Goal: Task Accomplishment & Management: Complete application form

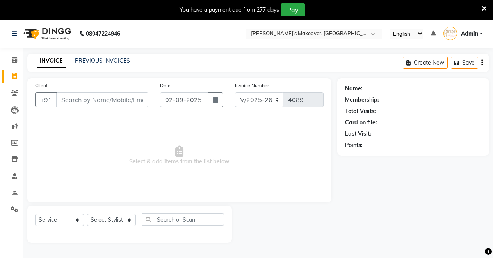
select select "7317"
select select "service"
click at [11, 58] on span at bounding box center [15, 59] width 14 height 9
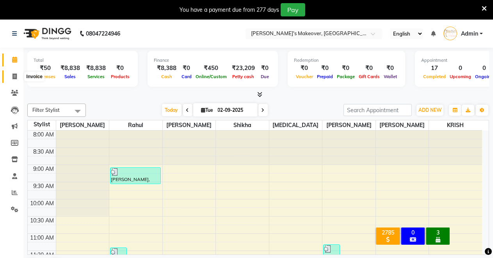
click at [15, 74] on icon at bounding box center [14, 76] width 4 height 6
select select "service"
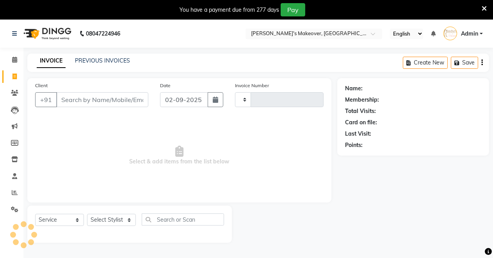
type input "4089"
select select "7317"
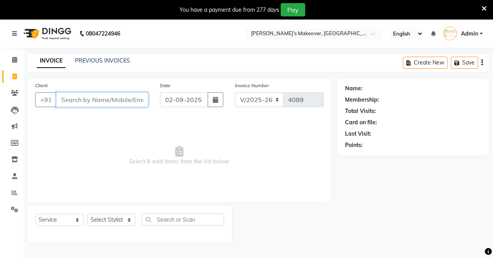
click at [102, 102] on input "Client" at bounding box center [102, 99] width 92 height 15
type input "9899154879"
click at [125, 98] on span "Add Client" at bounding box center [128, 100] width 31 height 8
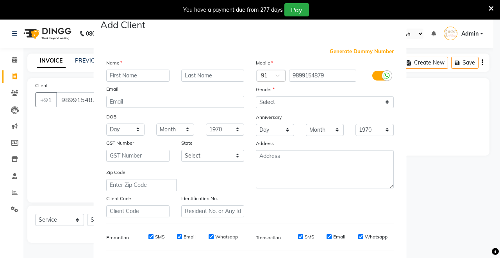
click at [162, 73] on input "text" at bounding box center [137, 75] width 63 height 12
type input "SAIURABH"
drag, startPoint x: 284, startPoint y: 97, endPoint x: 284, endPoint y: 102, distance: 5.1
click at [284, 101] on select "Select [DEMOGRAPHIC_DATA] [DEMOGRAPHIC_DATA] Other Prefer Not To Say" at bounding box center [325, 102] width 138 height 12
select select "[DEMOGRAPHIC_DATA]"
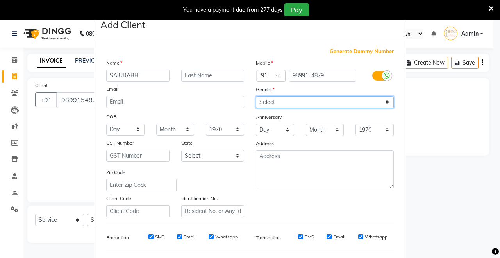
click at [256, 96] on select "Select [DEMOGRAPHIC_DATA] [DEMOGRAPHIC_DATA] Other Prefer Not To Say" at bounding box center [325, 102] width 138 height 12
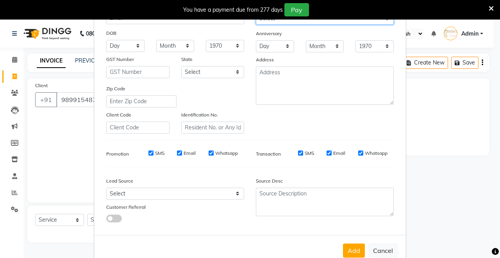
scroll to position [101, 0]
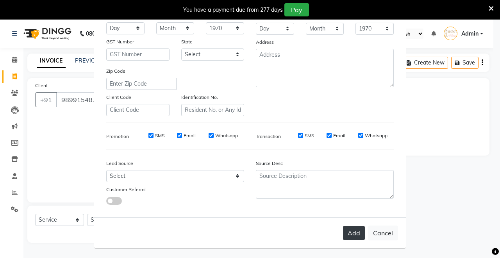
drag, startPoint x: 347, startPoint y: 222, endPoint x: 347, endPoint y: 231, distance: 8.6
click at [347, 230] on div "Add Cancel" at bounding box center [249, 232] width 311 height 31
click at [351, 242] on div "Add Cancel" at bounding box center [249, 232] width 311 height 31
drag, startPoint x: 351, startPoint y: 242, endPoint x: 352, endPoint y: 237, distance: 5.5
click at [351, 241] on div "Add Cancel" at bounding box center [249, 232] width 311 height 31
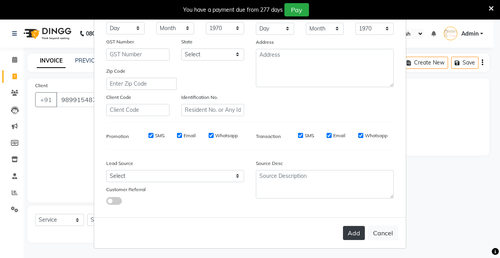
click at [358, 233] on button "Add" at bounding box center [354, 233] width 22 height 14
select select
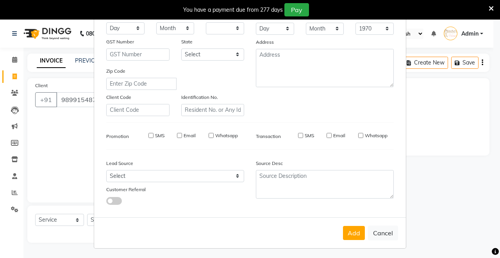
select select
checkbox input "false"
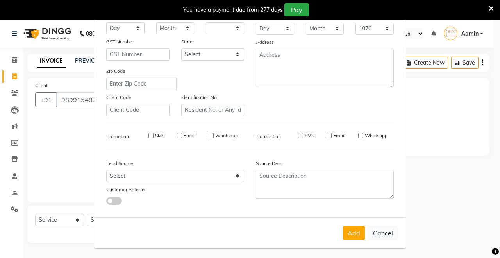
checkbox input "false"
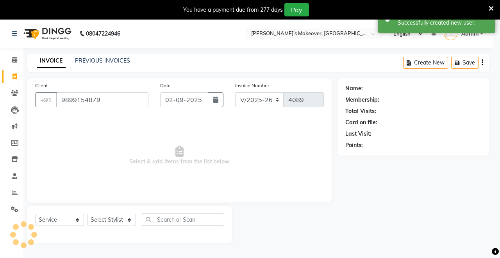
click at [357, 228] on div "Add Cancel" at bounding box center [249, 212] width 311 height 31
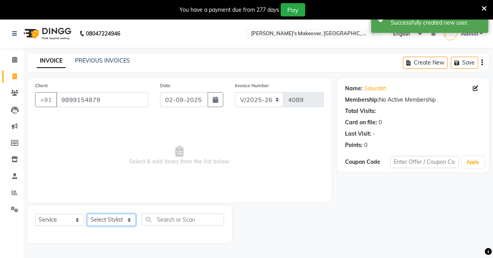
click at [100, 220] on select "Select Stylist [PERSON_NAME] [PERSON_NAME] [MEDICAL_DATA][PERSON_NAME] [PERSON_…" at bounding box center [111, 219] width 49 height 12
select select "64880"
click at [87, 213] on select "Select Stylist [PERSON_NAME] [PERSON_NAME] [MEDICAL_DATA][PERSON_NAME] [PERSON_…" at bounding box center [111, 219] width 49 height 12
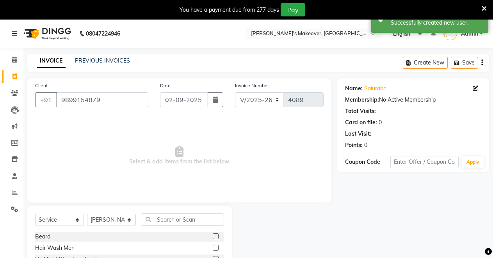
click at [213, 234] on label at bounding box center [216, 236] width 6 height 6
click at [213, 234] on input "checkbox" at bounding box center [215, 236] width 5 height 5
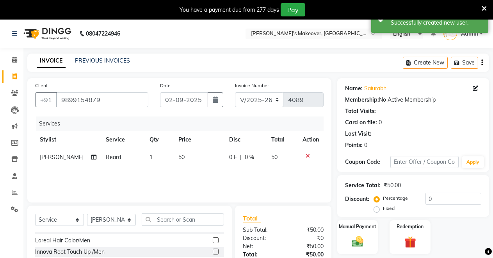
checkbox input "false"
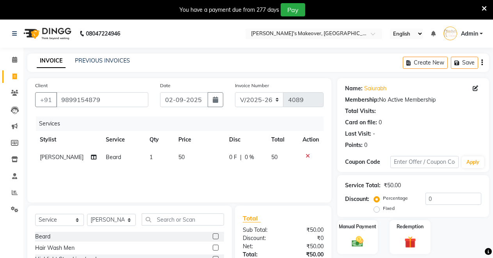
scroll to position [75, 0]
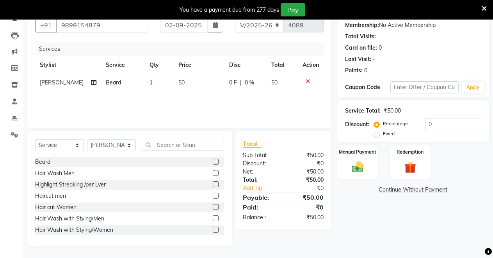
click at [213, 196] on label at bounding box center [216, 195] width 6 height 6
click at [213, 196] on input "checkbox" at bounding box center [215, 195] width 5 height 5
checkbox input "false"
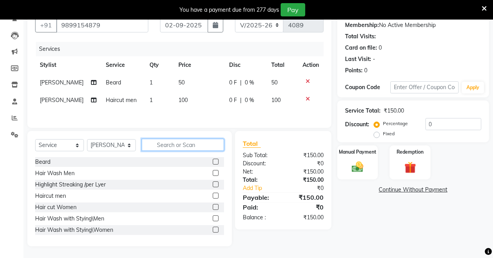
click at [197, 151] on input "text" at bounding box center [183, 145] width 82 height 12
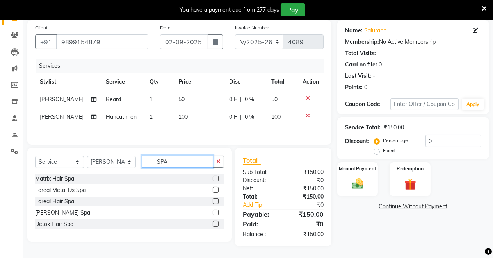
type input "SPA"
click at [215, 204] on label at bounding box center [216, 201] width 6 height 6
click at [215, 204] on input "checkbox" at bounding box center [215, 201] width 5 height 5
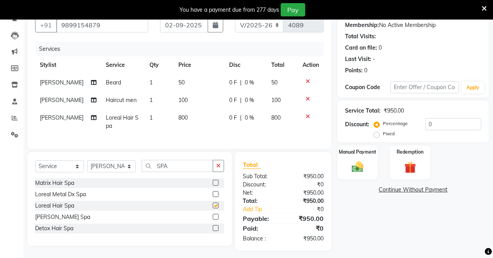
checkbox input "false"
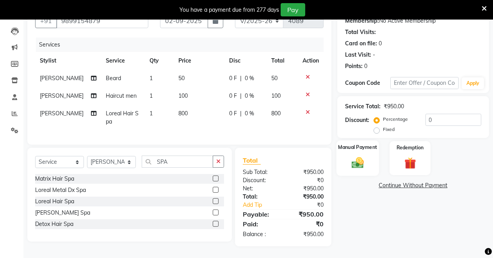
click at [357, 155] on img at bounding box center [358, 162] width 20 height 14
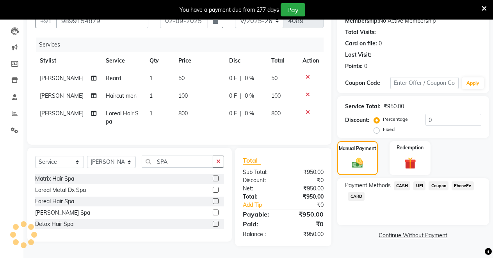
click at [418, 181] on span "UPI" at bounding box center [419, 185] width 12 height 9
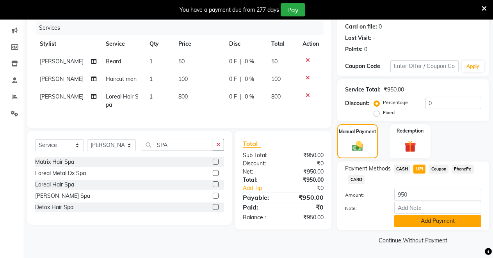
click at [427, 215] on button "Add Payment" at bounding box center [437, 221] width 87 height 12
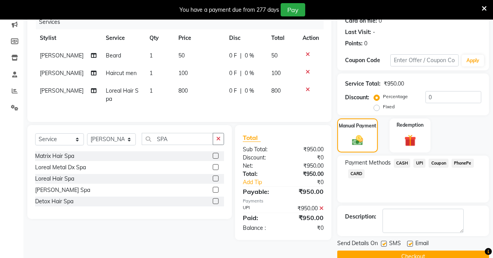
scroll to position [118, 0]
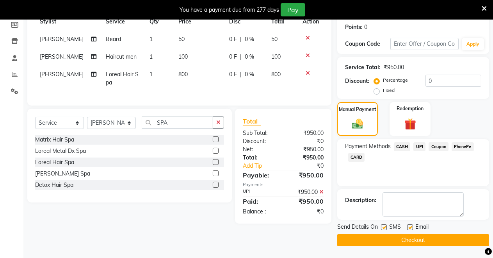
click at [437, 242] on button "Checkout" at bounding box center [413, 240] width 152 height 12
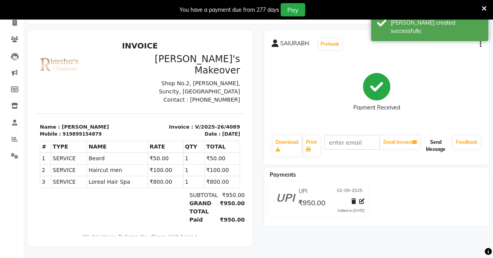
click at [443, 142] on button "Send Message" at bounding box center [435, 145] width 28 height 20
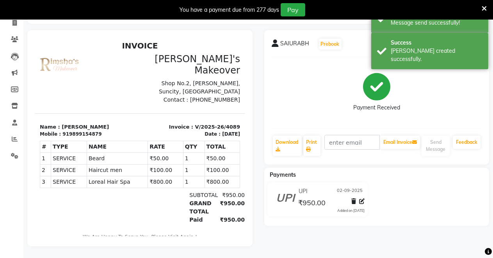
click at [430, 124] on div "SAIURABH Prebook Payment Received Download Print Email Invoice Send Message Fee…" at bounding box center [376, 97] width 225 height 134
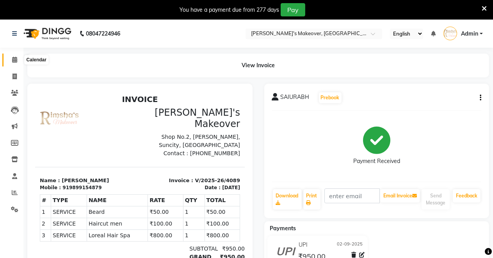
click at [17, 58] on icon at bounding box center [14, 60] width 5 height 6
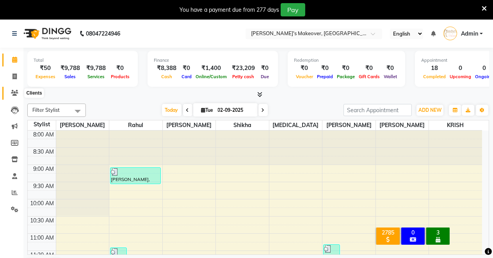
click at [11, 94] on icon at bounding box center [14, 93] width 7 height 6
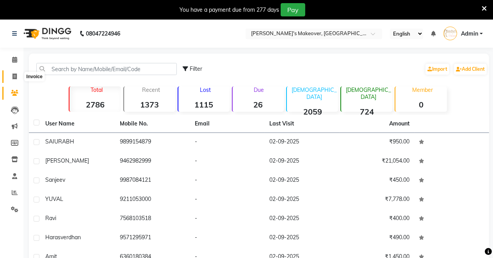
click at [17, 75] on span at bounding box center [15, 76] width 14 height 9
select select "service"
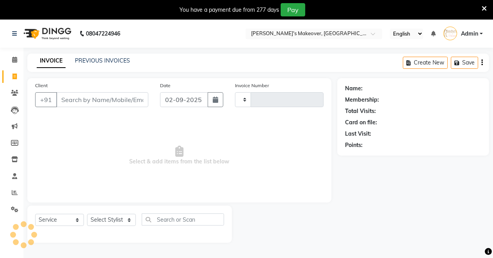
type input "4090"
select select "7317"
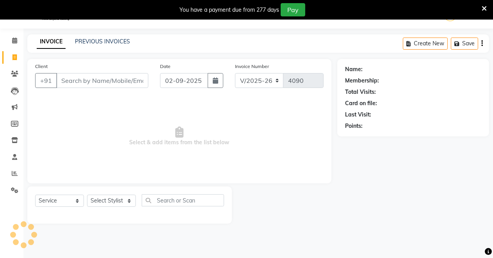
click at [75, 80] on input "Client" at bounding box center [102, 80] width 92 height 15
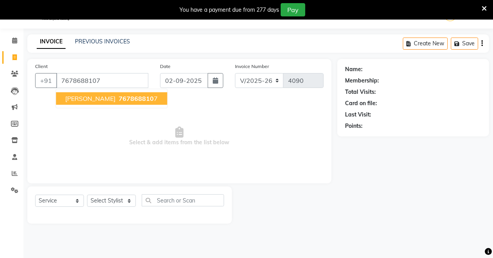
type input "7678688107"
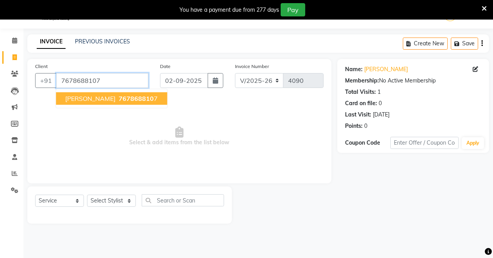
click at [112, 84] on input "7678688107" at bounding box center [102, 80] width 92 height 15
click at [112, 94] on span "[PERSON_NAME]" at bounding box center [90, 98] width 50 height 8
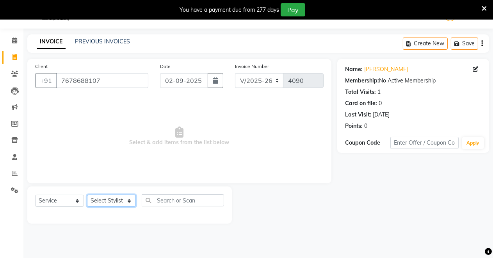
drag, startPoint x: 128, startPoint y: 201, endPoint x: 118, endPoint y: 203, distance: 9.5
click at [124, 201] on select "Select Stylist [PERSON_NAME] [PERSON_NAME] [MEDICAL_DATA][PERSON_NAME] [PERSON_…" at bounding box center [111, 200] width 49 height 12
select select "84062"
click at [87, 194] on select "Select Stylist [PERSON_NAME] [PERSON_NAME] [MEDICAL_DATA][PERSON_NAME] [PERSON_…" at bounding box center [111, 200] width 49 height 12
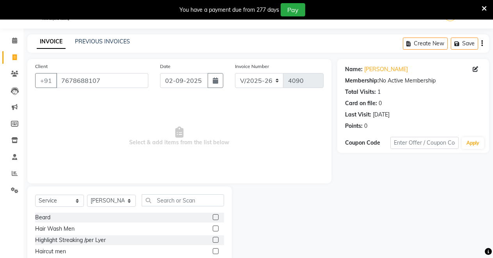
click at [213, 217] on label at bounding box center [216, 217] width 6 height 6
click at [213, 217] on input "checkbox" at bounding box center [215, 217] width 5 height 5
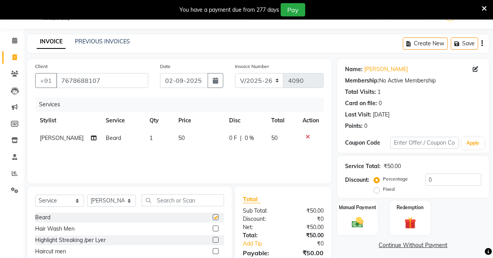
checkbox input "false"
click at [213, 251] on label at bounding box center [216, 251] width 6 height 6
click at [213, 251] on input "checkbox" at bounding box center [215, 251] width 5 height 5
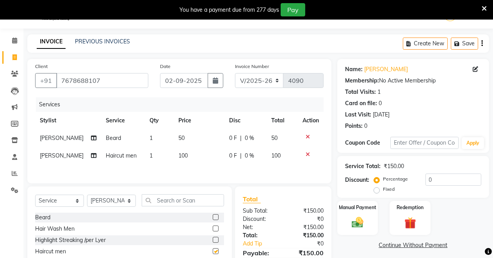
checkbox input "false"
click at [350, 217] on img at bounding box center [358, 222] width 20 height 14
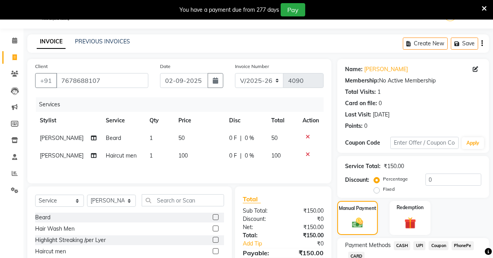
scroll to position [76, 0]
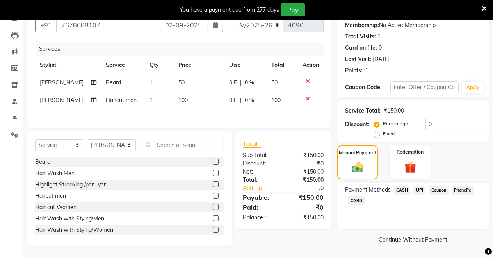
click at [420, 189] on span "UPI" at bounding box center [419, 189] width 12 height 9
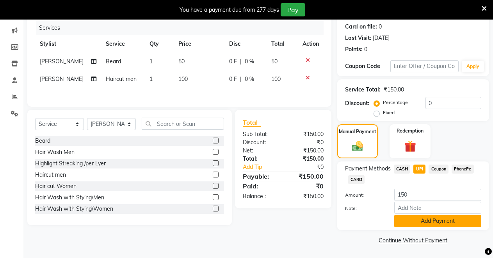
click at [420, 222] on button "Add Payment" at bounding box center [437, 221] width 87 height 12
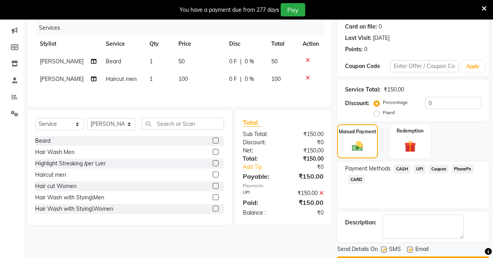
scroll to position [118, 0]
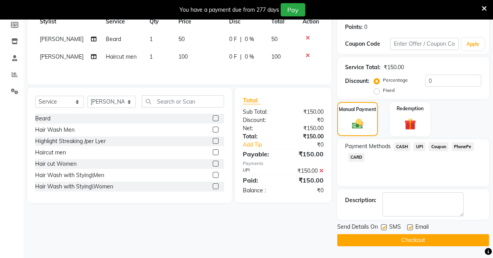
click at [405, 240] on button "Checkout" at bounding box center [413, 240] width 152 height 12
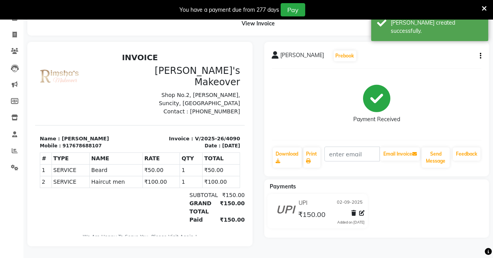
drag, startPoint x: 405, startPoint y: 240, endPoint x: 417, endPoint y: 216, distance: 26.0
click at [417, 216] on div "UPI [DATE] ₹150.00 Added on [DATE]" at bounding box center [376, 212] width 237 height 37
click at [433, 153] on button "Send Message" at bounding box center [435, 157] width 28 height 20
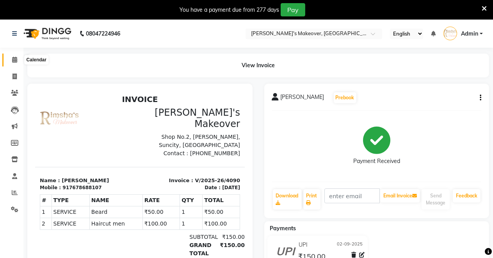
click at [13, 62] on icon at bounding box center [14, 60] width 5 height 6
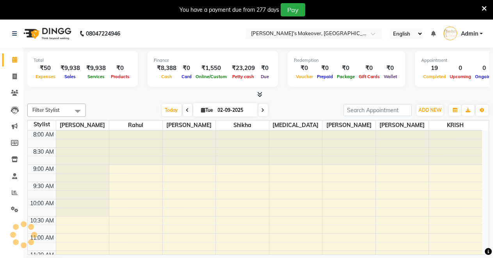
scroll to position [240, 0]
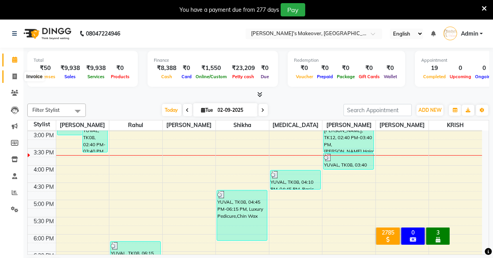
click at [14, 76] on icon at bounding box center [14, 76] width 4 height 6
select select "service"
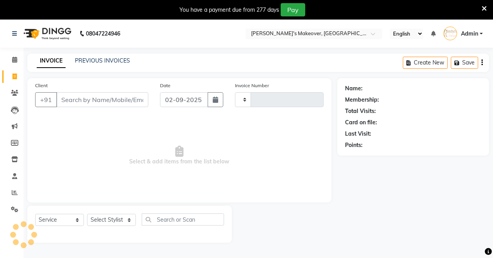
type input "4091"
select select "7317"
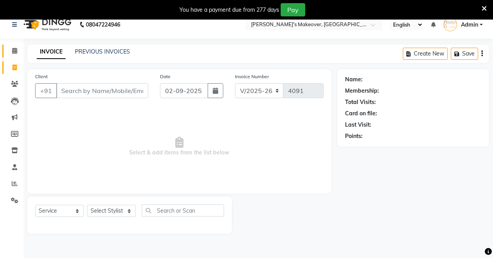
scroll to position [19, 0]
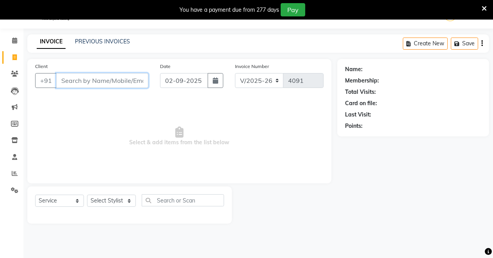
click at [75, 78] on input "Client" at bounding box center [102, 80] width 92 height 15
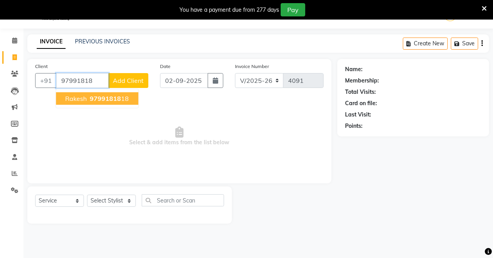
drag, startPoint x: 93, startPoint y: 96, endPoint x: 110, endPoint y: 112, distance: 23.7
click at [100, 98] on span "97991818" at bounding box center [105, 98] width 31 height 8
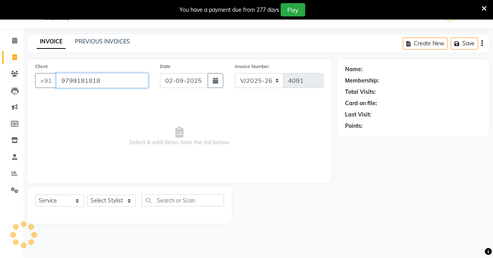
type input "9799181818"
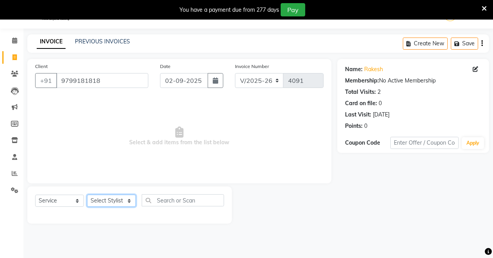
click at [121, 199] on select "Select Stylist [PERSON_NAME] [PERSON_NAME] [MEDICAL_DATA][PERSON_NAME] [PERSON_…" at bounding box center [111, 200] width 49 height 12
select select "84062"
click at [87, 194] on select "Select Stylist [PERSON_NAME] [PERSON_NAME] [MEDICAL_DATA][PERSON_NAME] [PERSON_…" at bounding box center [111, 200] width 49 height 12
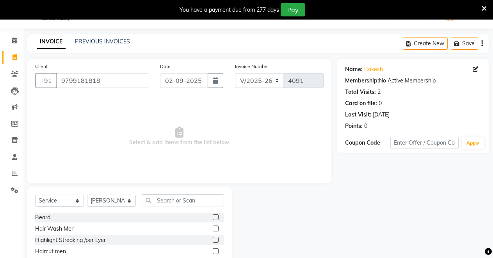
drag, startPoint x: 210, startPoint y: 214, endPoint x: 208, endPoint y: 229, distance: 14.6
click at [210, 222] on div "[PERSON_NAME] Hair Wash Men Highlight Streaking /per Lyer Haircut men Hair cut …" at bounding box center [129, 251] width 189 height 78
click at [213, 214] on label at bounding box center [216, 217] width 6 height 6
click at [213, 215] on input "checkbox" at bounding box center [215, 217] width 5 height 5
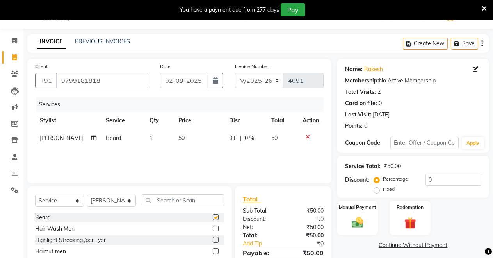
checkbox input "false"
click at [208, 251] on div "[PERSON_NAME] Hair Wash Men Highlight Streaking /per Lyer Haircut men Hair cut …" at bounding box center [129, 251] width 189 height 78
click at [213, 248] on label at bounding box center [216, 251] width 6 height 6
click at [213, 249] on input "checkbox" at bounding box center [215, 251] width 5 height 5
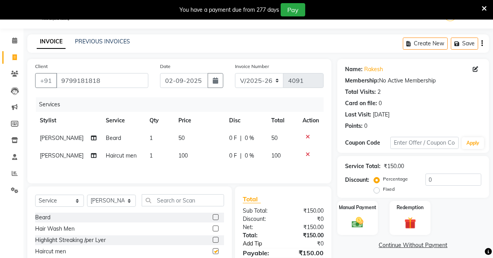
checkbox input "false"
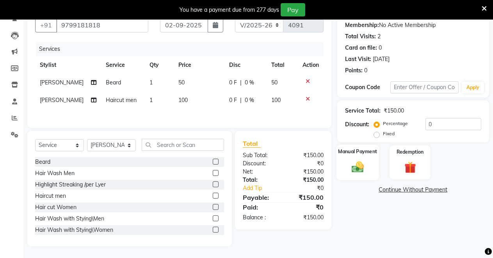
click at [365, 156] on div "Manual Payment" at bounding box center [357, 162] width 43 height 36
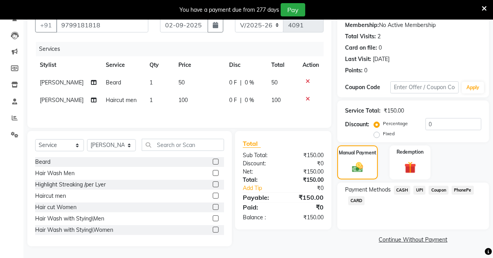
click at [422, 187] on span "UPI" at bounding box center [419, 189] width 12 height 9
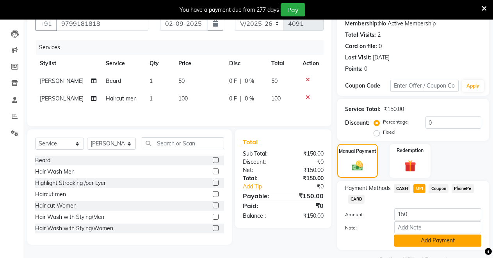
click at [434, 240] on button "Add Payment" at bounding box center [437, 240] width 87 height 12
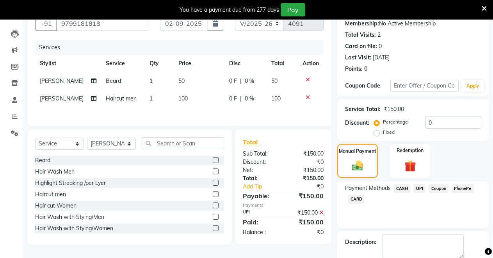
scroll to position [118, 0]
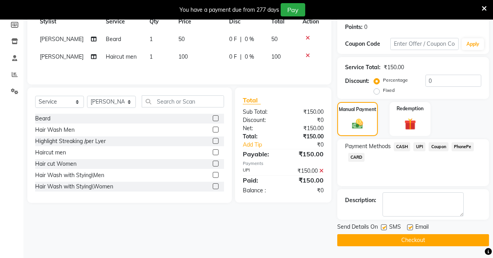
click at [437, 238] on button "Checkout" at bounding box center [413, 240] width 152 height 12
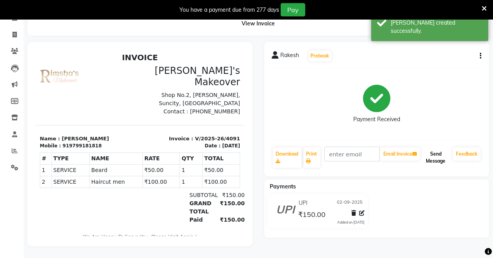
click at [437, 151] on button "Send Message" at bounding box center [435, 157] width 28 height 20
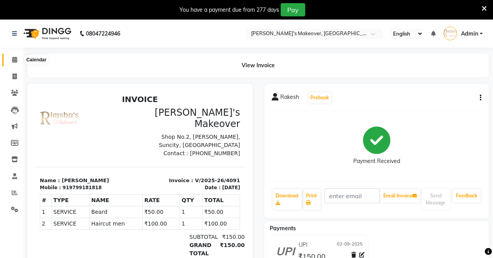
drag, startPoint x: 37, startPoint y: 59, endPoint x: 15, endPoint y: 60, distance: 22.3
click at [15, 60] on icon at bounding box center [14, 60] width 5 height 6
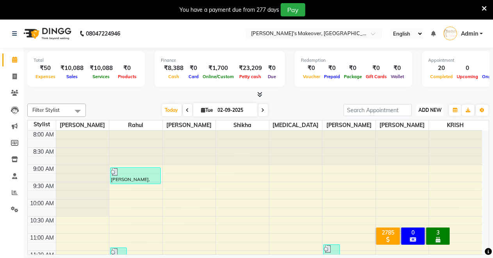
click at [437, 110] on span "ADD NEW" at bounding box center [429, 110] width 23 height 6
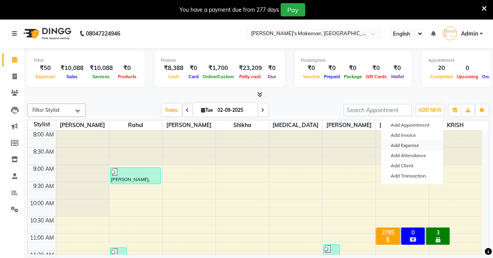
click at [413, 146] on link "Add Expense" at bounding box center [412, 145] width 62 height 10
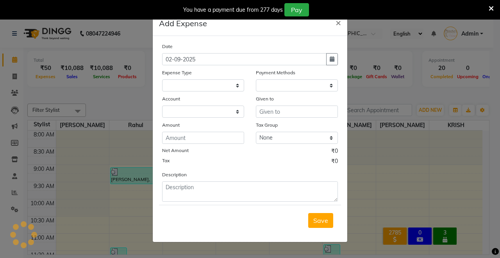
select select "1"
select select "6406"
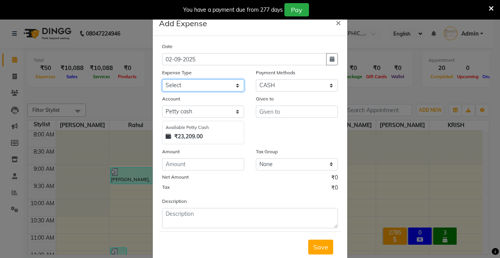
click at [222, 80] on select "Select Advance Salary Baba Bank Service Charges CLEANING Clinical charges DM SI…" at bounding box center [203, 85] width 82 height 12
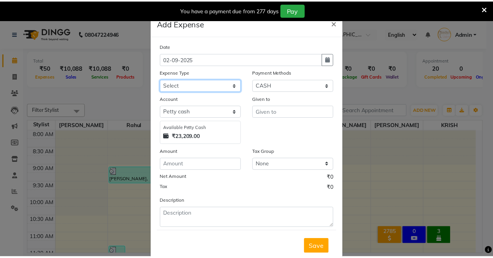
scroll to position [21, 0]
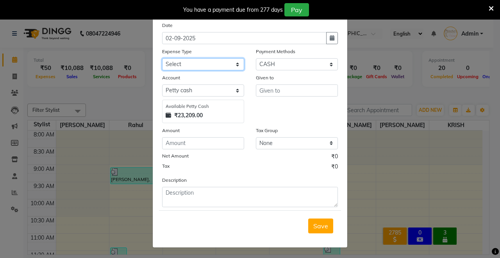
click at [231, 60] on select "Select Advance Salary Baba Bank Service Charges CLEANING Clinical charges DM SI…" at bounding box center [203, 64] width 82 height 12
click at [162, 58] on select "Select Advance Salary Baba Bank Service Charges CLEANING Clinical charges DM SI…" at bounding box center [203, 64] width 82 height 12
click at [201, 65] on select "Select Advance Salary Baba Bank Service Charges CLEANING Clinical charges DM SI…" at bounding box center [203, 64] width 82 height 12
select select "19372"
click at [162, 58] on select "Select Advance Salary Baba Bank Service Charges CLEANING Clinical charges DM SI…" at bounding box center [203, 64] width 82 height 12
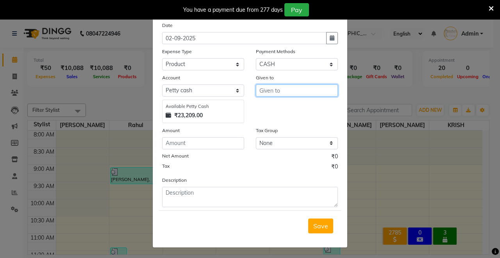
click at [272, 91] on input "text" at bounding box center [297, 90] width 82 height 12
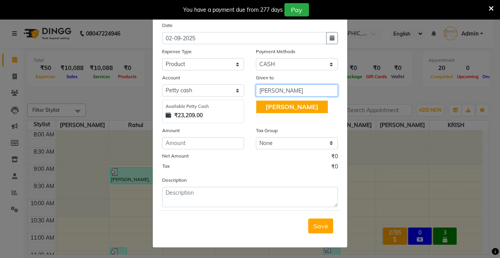
click at [266, 108] on span "[PERSON_NAME]" at bounding box center [291, 107] width 53 height 8
type input "[PERSON_NAME]"
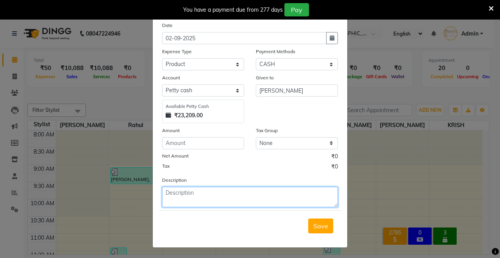
drag, startPoint x: 213, startPoint y: 199, endPoint x: 214, endPoint y: 195, distance: 3.9
click at [214, 195] on textarea at bounding box center [250, 197] width 176 height 20
type textarea "COCONT OIL"
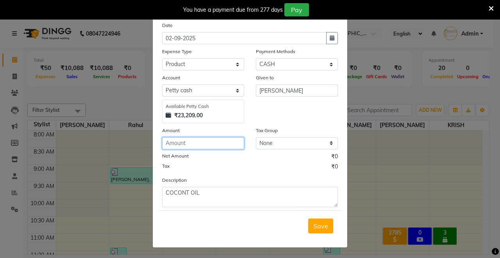
click at [191, 140] on input "number" at bounding box center [203, 143] width 82 height 12
type input "115"
click at [316, 224] on span "Save" at bounding box center [320, 226] width 15 height 8
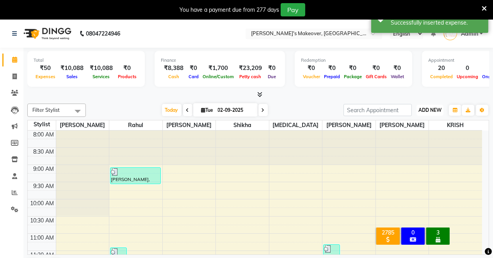
drag, startPoint x: 441, startPoint y: 109, endPoint x: 440, endPoint y: 114, distance: 4.7
click at [441, 110] on span "ADD NEW" at bounding box center [429, 110] width 23 height 6
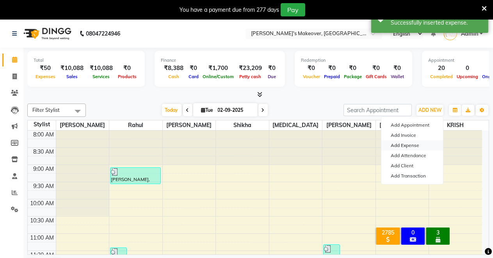
click at [425, 146] on link "Add Expense" at bounding box center [412, 145] width 62 height 10
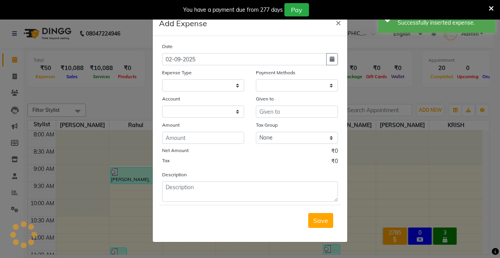
select select "1"
select select "6406"
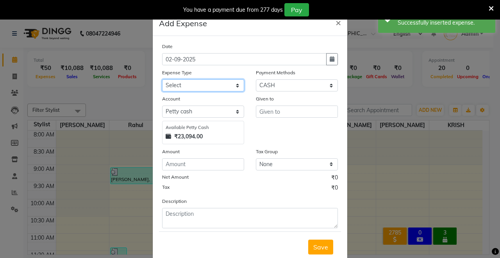
click at [228, 84] on select "Select Advance Salary Baba Bank Service Charges CLEANING Clinical charges DM SI…" at bounding box center [203, 85] width 82 height 12
select select "19374"
click at [162, 79] on select "Select Advance Salary Baba Bank Service Charges CLEANING Clinical charges DM SI…" at bounding box center [203, 85] width 82 height 12
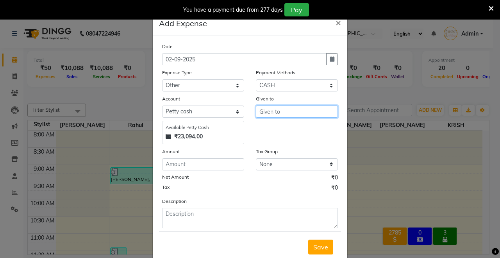
click at [281, 112] on input "text" at bounding box center [297, 111] width 82 height 12
click at [284, 127] on button "Shik ha" at bounding box center [287, 127] width 62 height 12
type input "Shikha"
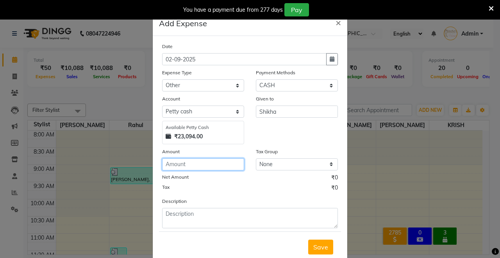
click at [221, 163] on input "number" at bounding box center [203, 164] width 82 height 12
type input "30"
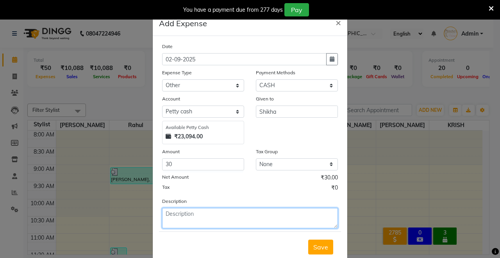
click at [240, 217] on textarea at bounding box center [250, 218] width 176 height 20
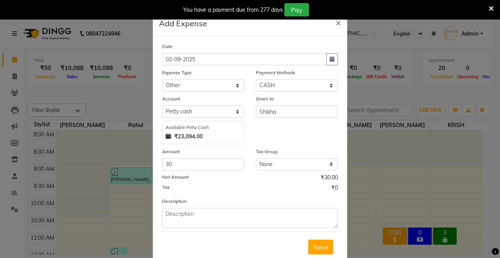
click at [319, 245] on span "Save" at bounding box center [320, 247] width 15 height 8
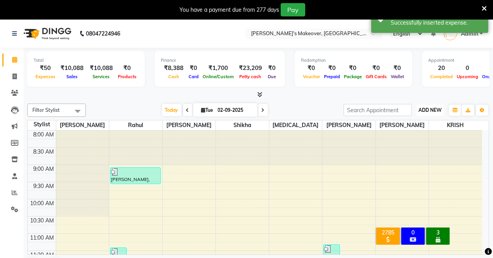
click at [426, 107] on span "ADD NEW" at bounding box center [429, 110] width 23 height 6
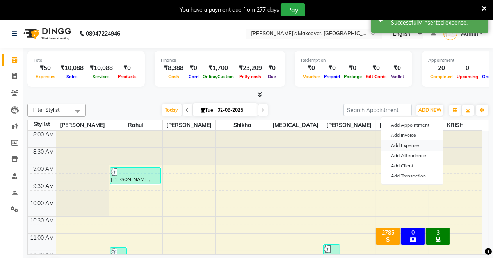
click at [416, 146] on link "Add Expense" at bounding box center [412, 145] width 62 height 10
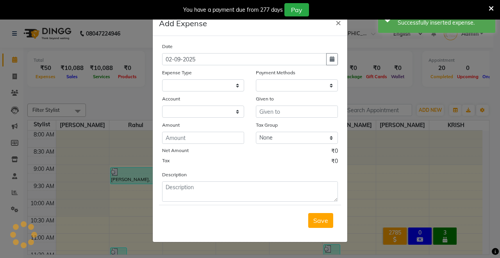
select select "1"
select select "6406"
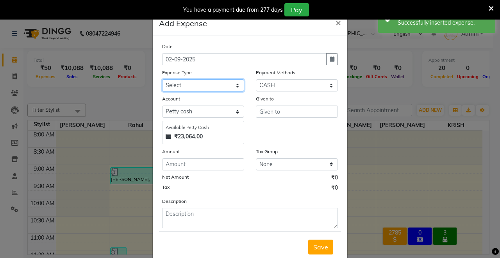
click at [215, 82] on select "Select Advance Salary Baba Bank Service Charges CLEANING Clinical charges DM SI…" at bounding box center [203, 85] width 82 height 12
select select "19381"
click at [162, 79] on select "Select Advance Salary Baba Bank Service Charges CLEANING Clinical charges DM SI…" at bounding box center [203, 85] width 82 height 12
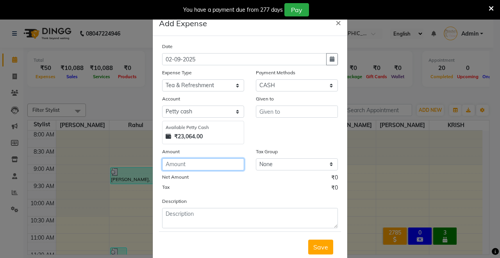
click at [190, 167] on input "number" at bounding box center [203, 164] width 82 height 12
click at [201, 165] on input "70" at bounding box center [203, 164] width 82 height 12
type input "7"
type input "90"
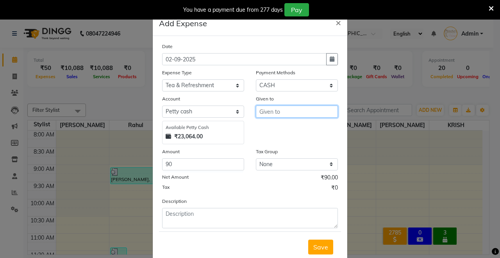
click at [326, 110] on input "text" at bounding box center [297, 111] width 82 height 12
type input "K"
type input "1"
click at [284, 124] on button "Kush al" at bounding box center [287, 127] width 62 height 12
type input "[PERSON_NAME]"
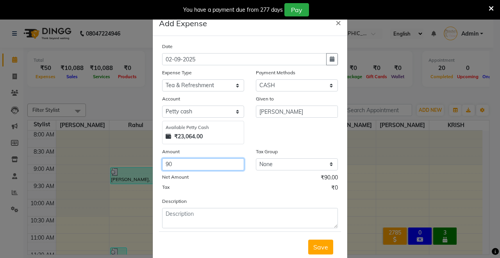
click at [201, 160] on input "90" at bounding box center [203, 164] width 82 height 12
type input "9"
type input "100"
drag, startPoint x: 320, startPoint y: 247, endPoint x: 315, endPoint y: 247, distance: 4.3
click at [316, 247] on span "Save" at bounding box center [320, 247] width 15 height 8
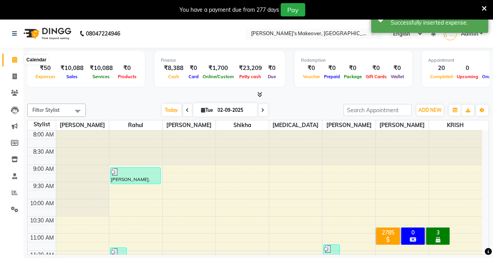
click at [16, 62] on icon at bounding box center [14, 60] width 5 height 6
click at [14, 72] on span at bounding box center [15, 76] width 14 height 9
select select "service"
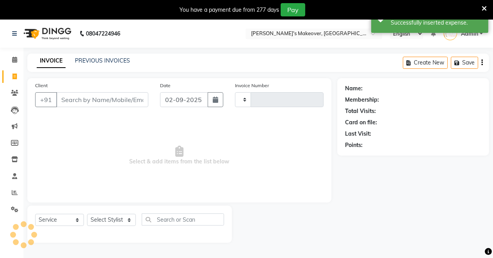
type input "4092"
select select "7317"
click at [14, 59] on icon at bounding box center [14, 60] width 5 height 6
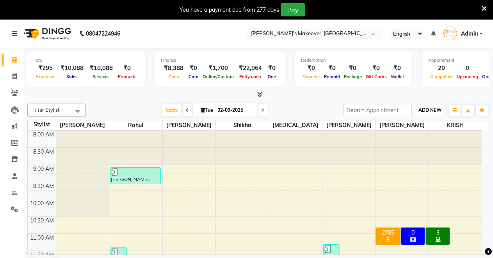
click at [428, 110] on span "ADD NEW" at bounding box center [429, 110] width 23 height 6
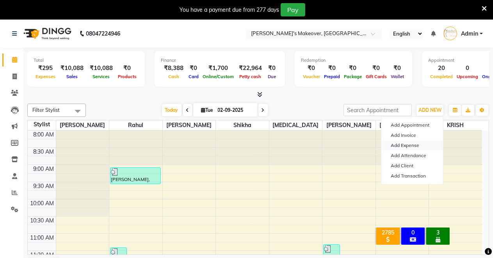
click at [416, 144] on link "Add Expense" at bounding box center [412, 145] width 62 height 10
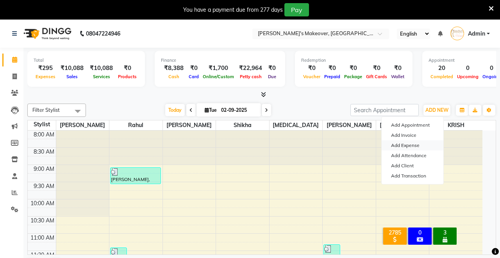
select select "1"
select select "6406"
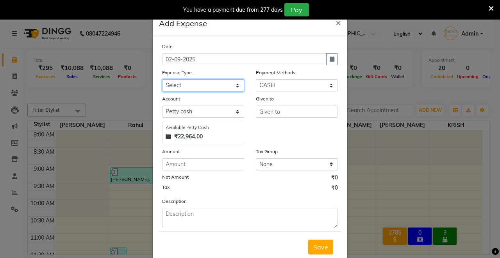
click at [222, 85] on select "Select Advance Salary Baba Bank Service Charges CLEANING Clinical charges DM SI…" at bounding box center [203, 85] width 82 height 12
select select "19397"
click at [162, 79] on select "Select Advance Salary Baba Bank Service Charges CLEANING Clinical charges DM SI…" at bounding box center [203, 85] width 82 height 12
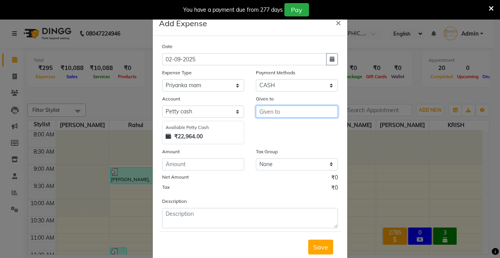
click at [292, 111] on input "text" at bounding box center [297, 111] width 82 height 12
type input "PRIYANKA MAM"
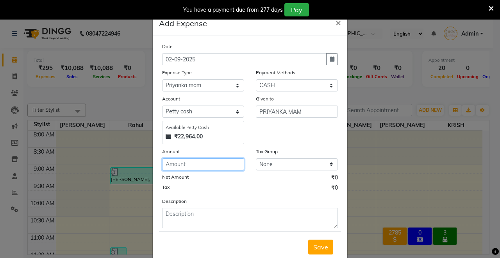
click at [189, 166] on input "number" at bounding box center [203, 164] width 82 height 12
type input "1"
type input "22000"
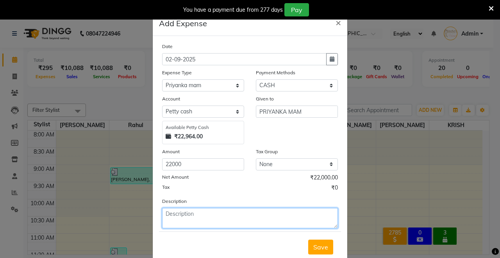
click at [220, 217] on textarea at bounding box center [250, 218] width 176 height 20
type textarea "PAID BY [PERSON_NAME]"
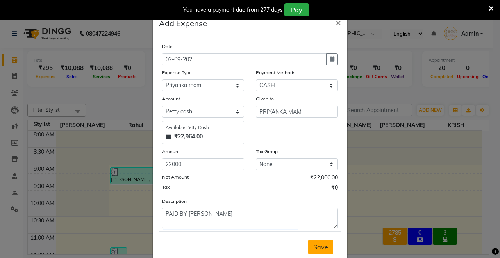
click at [320, 244] on span "Save" at bounding box center [320, 247] width 15 height 8
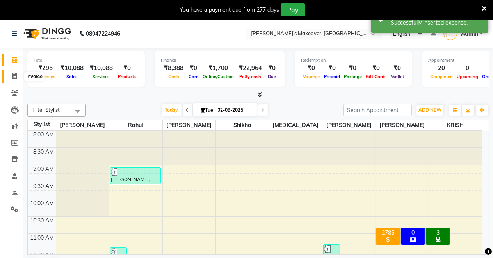
click at [15, 76] on icon at bounding box center [14, 76] width 4 height 6
select select "service"
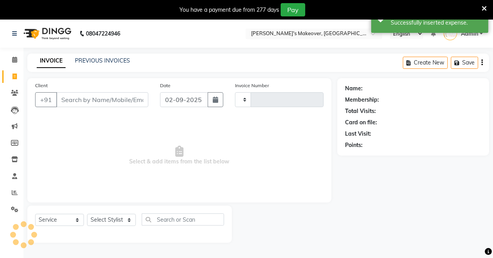
type input "4092"
select select "7317"
click at [18, 57] on span at bounding box center [15, 59] width 14 height 9
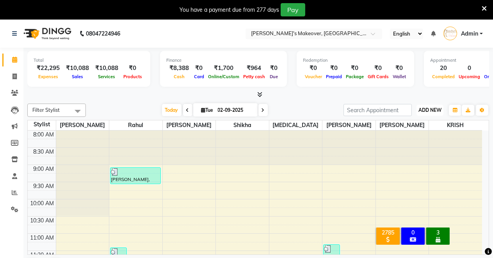
click at [424, 107] on span "ADD NEW" at bounding box center [429, 110] width 23 height 6
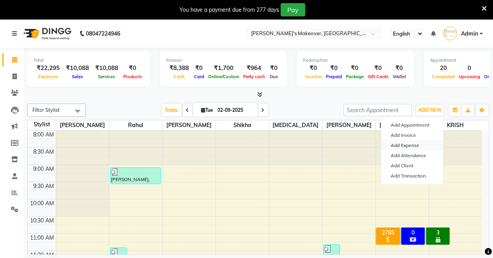
click at [418, 143] on link "Add Expense" at bounding box center [412, 145] width 62 height 10
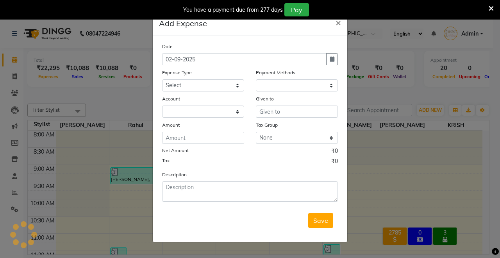
select select "1"
select select "6406"
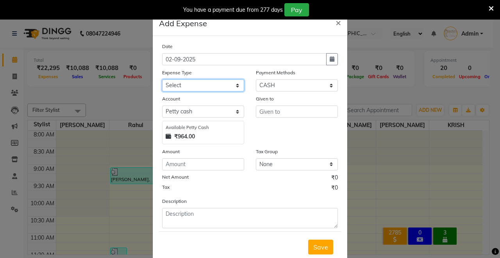
click at [204, 84] on select "Select Advance Salary Baba Bank Service Charges CLEANING Clinical charges DM SI…" at bounding box center [203, 85] width 82 height 12
select select "19381"
click at [162, 79] on select "Select Advance Salary Baba Bank Service Charges CLEANING Clinical charges DM SI…" at bounding box center [203, 85] width 82 height 12
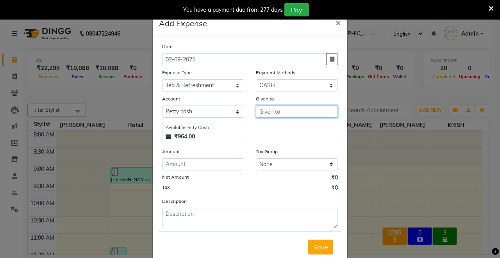
click at [281, 110] on input "text" at bounding box center [297, 111] width 82 height 12
click at [272, 128] on span "Kus" at bounding box center [270, 128] width 11 height 8
type input "[PERSON_NAME]"
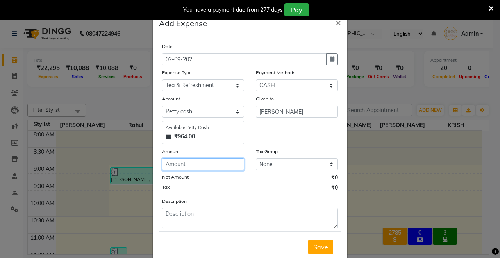
click at [197, 163] on input "number" at bounding box center [203, 164] width 82 height 12
type input "40"
click at [319, 249] on span "Save" at bounding box center [320, 247] width 15 height 8
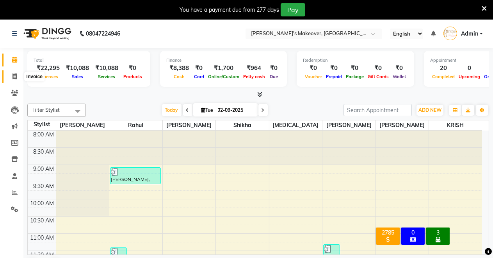
click at [15, 78] on icon at bounding box center [14, 76] width 4 height 6
select select "service"
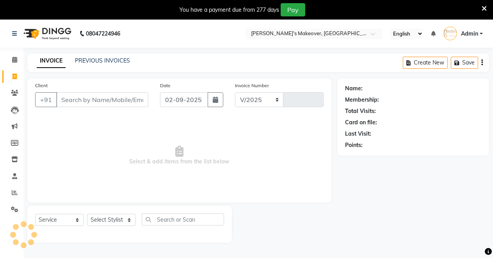
select select "7317"
type input "4092"
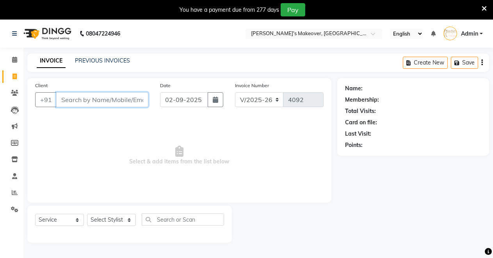
click at [103, 96] on input "Client" at bounding box center [102, 99] width 92 height 15
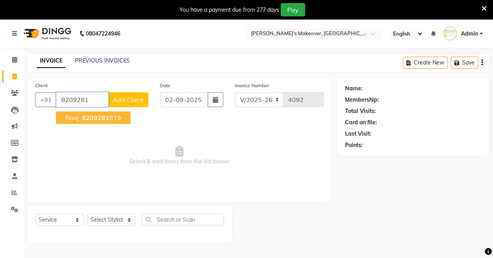
click at [109, 119] on ngb-highlight "8209281 819" at bounding box center [100, 118] width 41 height 8
type input "8209281819"
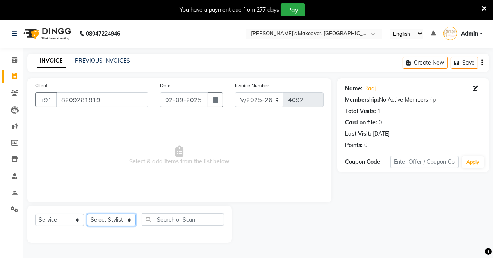
drag, startPoint x: 117, startPoint y: 224, endPoint x: 117, endPoint y: 219, distance: 4.3
click at [117, 221] on select "Select Stylist [PERSON_NAME] [PERSON_NAME] [MEDICAL_DATA][PERSON_NAME] [PERSON_…" at bounding box center [111, 219] width 49 height 12
select select "84062"
click at [87, 213] on select "Select Stylist [PERSON_NAME] [PERSON_NAME] [MEDICAL_DATA][PERSON_NAME] [PERSON_…" at bounding box center [111, 219] width 49 height 12
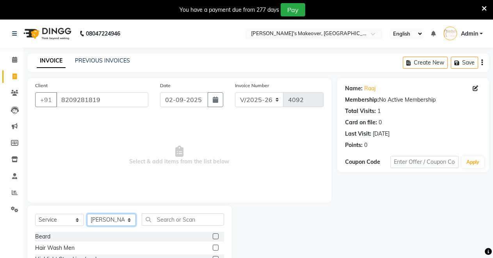
scroll to position [75, 0]
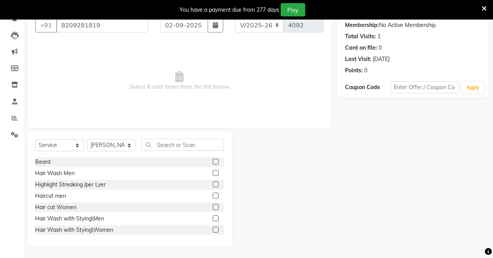
click at [213, 197] on label at bounding box center [216, 195] width 6 height 6
click at [213, 197] on input "checkbox" at bounding box center [215, 195] width 5 height 5
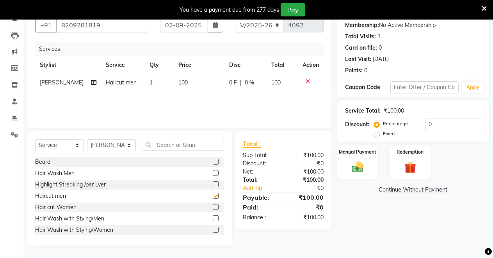
checkbox input "false"
click at [367, 163] on img at bounding box center [358, 167] width 20 height 14
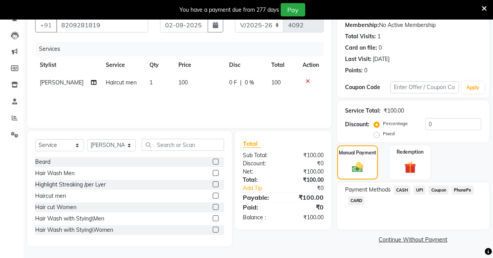
click at [421, 189] on span "UPI" at bounding box center [419, 189] width 12 height 9
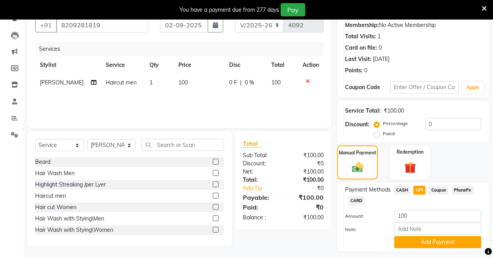
scroll to position [96, 0]
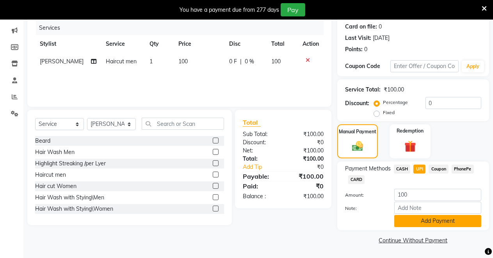
click at [436, 220] on button "Add Payment" at bounding box center [437, 221] width 87 height 12
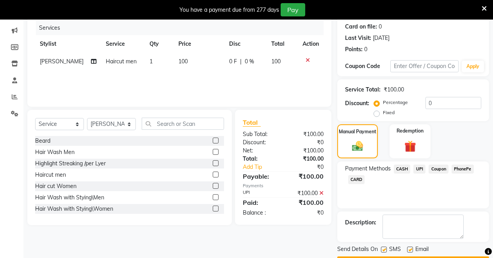
scroll to position [118, 0]
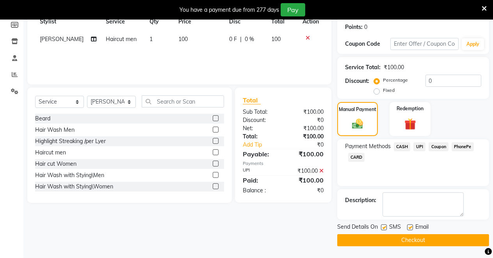
click at [415, 238] on button "Checkout" at bounding box center [413, 240] width 152 height 12
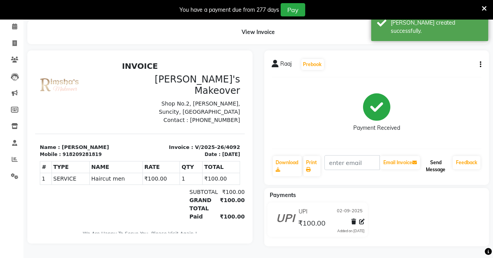
click at [435, 164] on button "Send Message" at bounding box center [435, 166] width 28 height 20
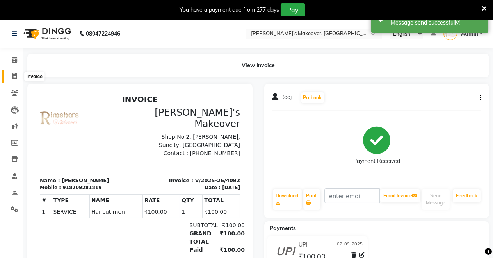
click at [14, 75] on icon at bounding box center [14, 76] width 4 height 6
select select "service"
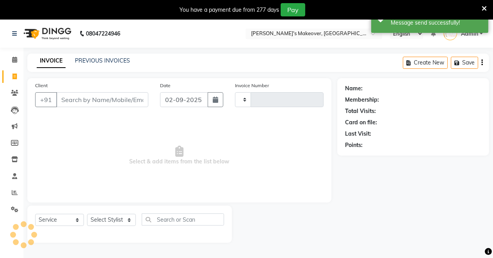
scroll to position [19, 0]
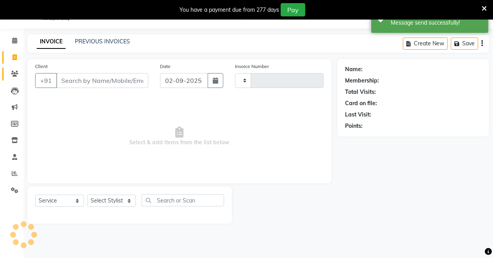
type input "4093"
select select "7317"
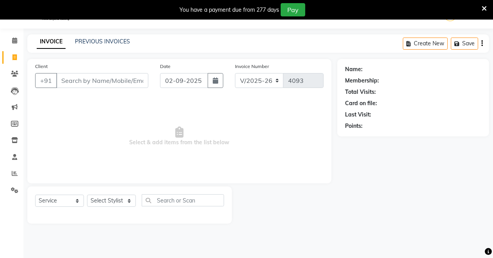
click at [63, 80] on input "Client" at bounding box center [102, 80] width 92 height 15
